Goal: Transaction & Acquisition: Purchase product/service

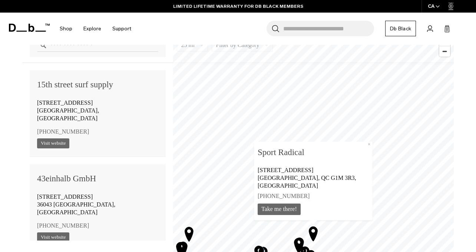
scroll to position [59485, 0]
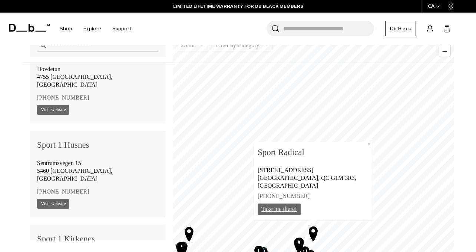
click at [300, 206] on link "Take me there!" at bounding box center [278, 209] width 43 height 11
click at [444, 53] on span "Zoom out" at bounding box center [444, 51] width 11 height 10
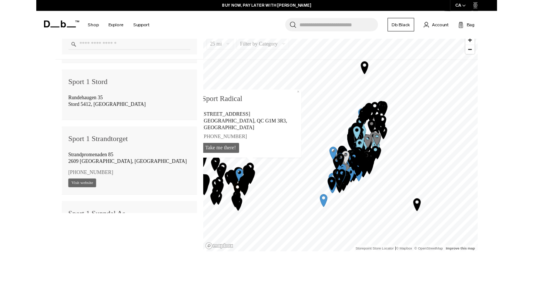
scroll to position [59129, 0]
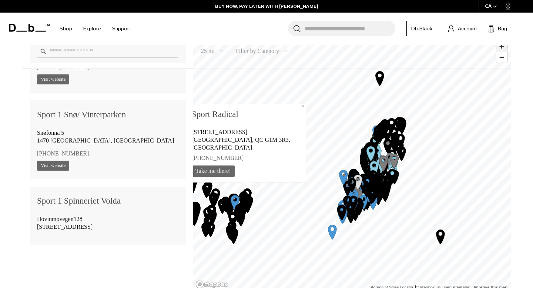
click at [475, 47] on span "Zoom in" at bounding box center [502, 46] width 11 height 11
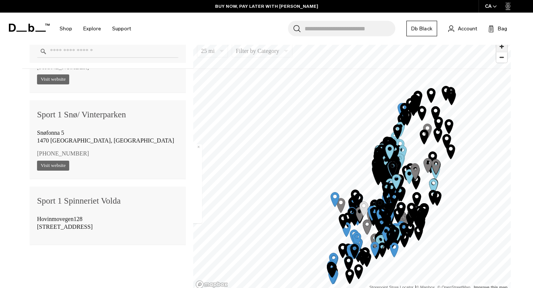
click at [475, 47] on span "Zoom in" at bounding box center [502, 46] width 11 height 11
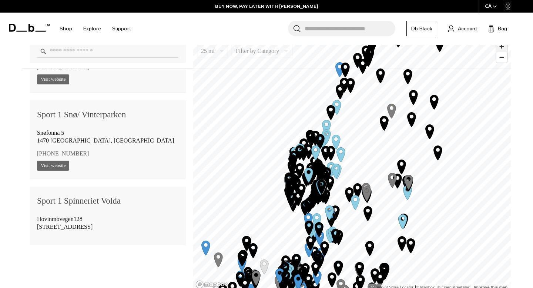
click at [475, 48] on span "Zoom in" at bounding box center [502, 46] width 11 height 11
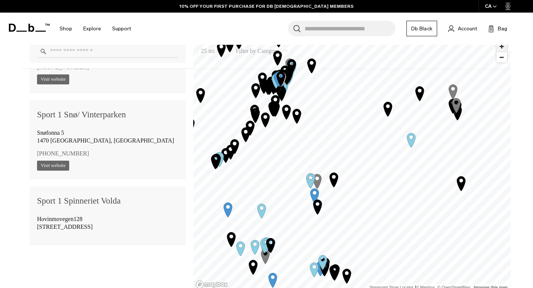
click at [475, 49] on span "Zoom in" at bounding box center [502, 46] width 11 height 11
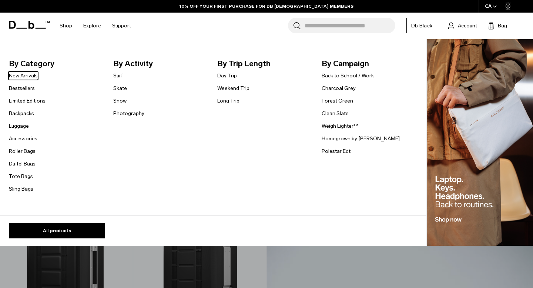
click at [64, 26] on link "Shop" at bounding box center [66, 26] width 13 height 26
click at [23, 163] on link "Duffel Bags" at bounding box center [22, 164] width 27 height 8
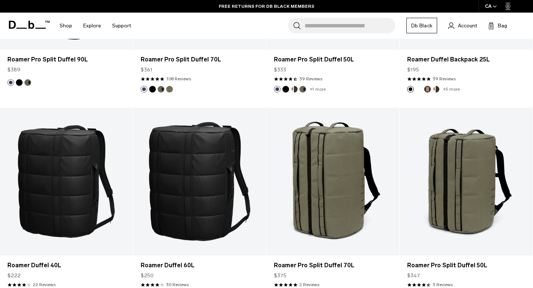
scroll to position [513, 0]
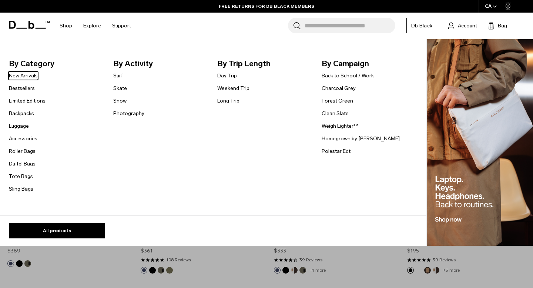
click at [65, 27] on link "Shop" at bounding box center [66, 26] width 13 height 26
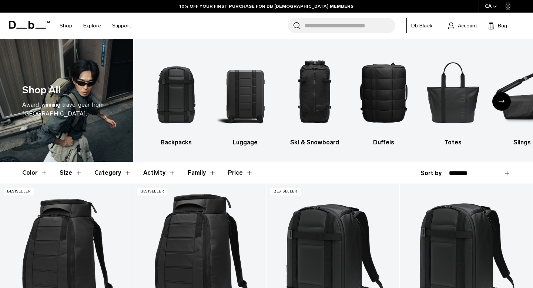
click at [65, 27] on link "Shop" at bounding box center [66, 26] width 13 height 26
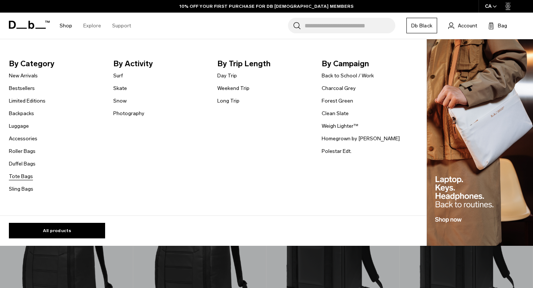
click at [23, 174] on link "Tote Bags" at bounding box center [21, 177] width 24 height 8
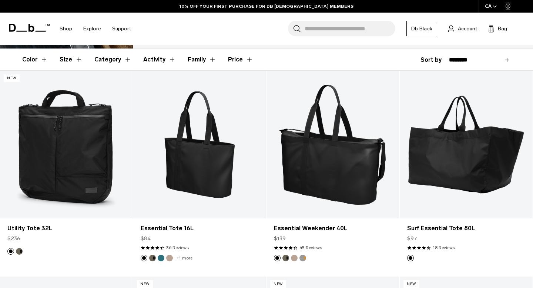
scroll to position [134, 0]
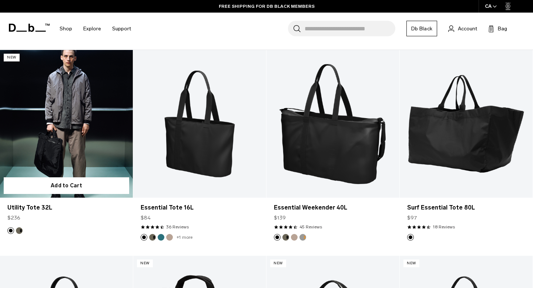
click at [19, 229] on button "Forest Green" at bounding box center [19, 230] width 7 height 7
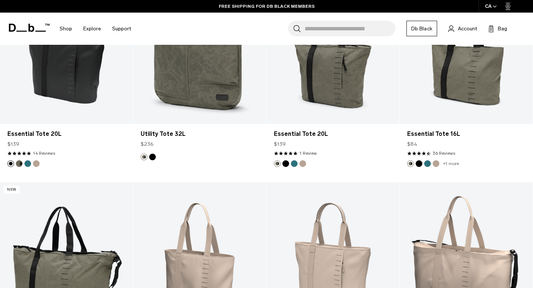
scroll to position [376, 0]
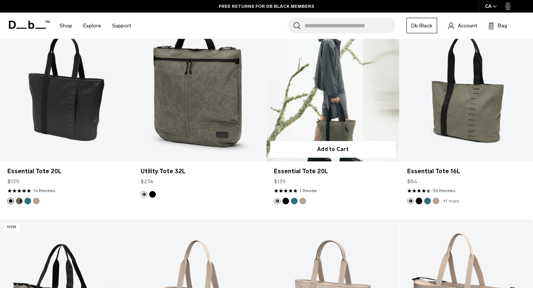
click at [310, 135] on link "Essential Tote 20L" at bounding box center [333, 88] width 133 height 148
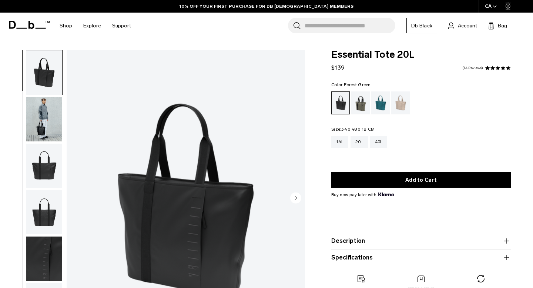
click at [361, 105] on div "Forest Green" at bounding box center [360, 102] width 19 height 23
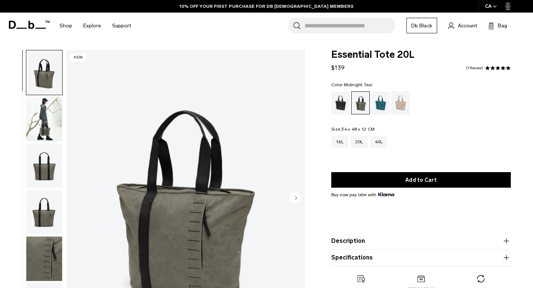
click at [379, 103] on div "Midnight Teal" at bounding box center [380, 102] width 19 height 23
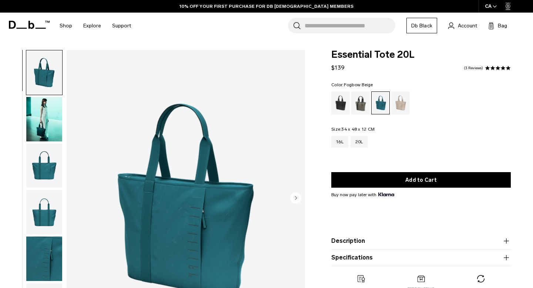
click at [396, 104] on div "Fogbow Beige" at bounding box center [400, 102] width 19 height 23
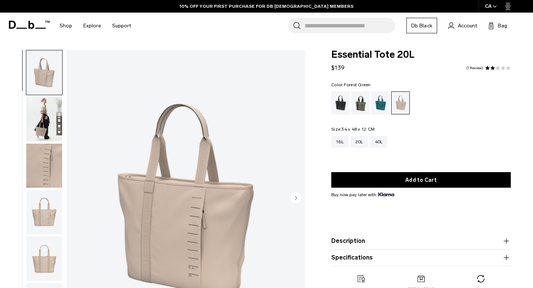
click at [364, 109] on div "Forest Green" at bounding box center [360, 102] width 19 height 23
